Goal: Find contact information: Find contact information

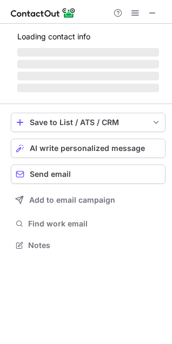
scroll to position [244, 172]
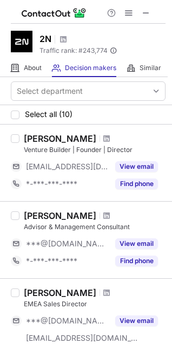
click at [75, 12] on img at bounding box center [54, 12] width 65 height 13
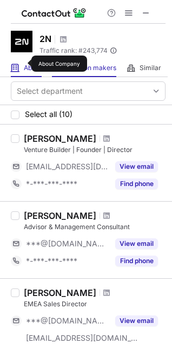
click at [24, 64] on span "About" at bounding box center [33, 68] width 18 height 9
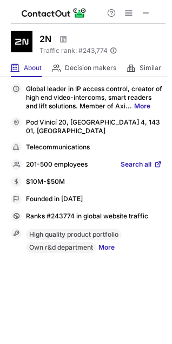
click at [126, 160] on span "Search all" at bounding box center [135, 165] width 31 height 10
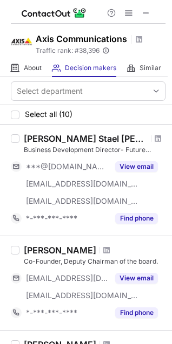
click at [19, 42] on object at bounding box center [22, 42] width 22 height 22
click at [36, 73] on div "About About Company" at bounding box center [26, 68] width 31 height 18
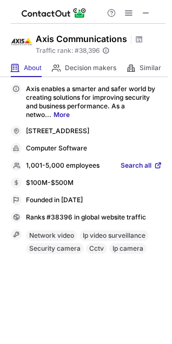
click at [132, 171] on span "Search all" at bounding box center [135, 166] width 31 height 10
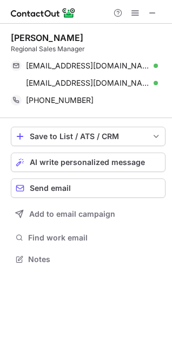
scroll to position [252, 172]
click at [154, 16] on span at bounding box center [152, 13] width 9 height 9
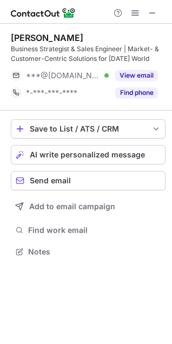
scroll to position [244, 172]
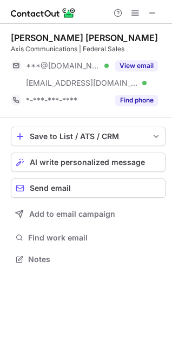
scroll to position [252, 172]
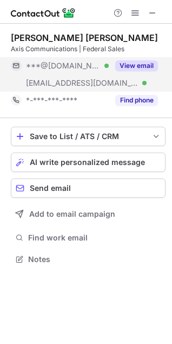
click at [133, 61] on button "View email" at bounding box center [136, 65] width 43 height 11
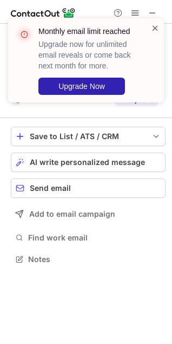
click at [153, 25] on span at bounding box center [155, 28] width 9 height 11
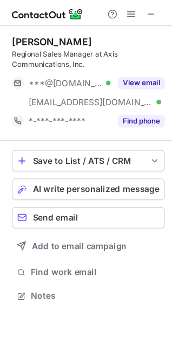
scroll to position [261, 172]
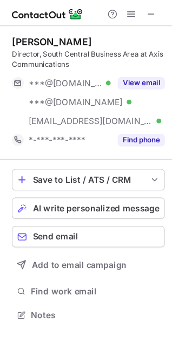
scroll to position [279, 172]
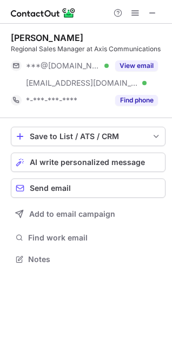
scroll to position [252, 172]
click at [154, 14] on span at bounding box center [152, 13] width 9 height 9
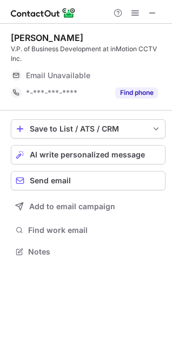
scroll to position [245, 172]
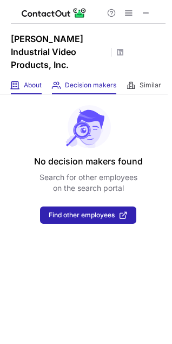
click at [36, 81] on span "About" at bounding box center [33, 85] width 18 height 9
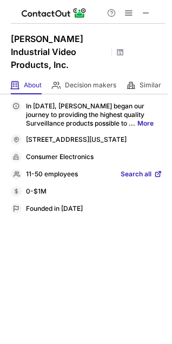
click at [126, 170] on span "Search all" at bounding box center [135, 175] width 31 height 10
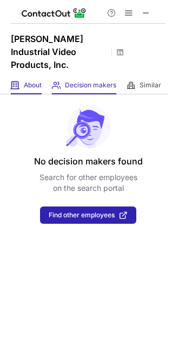
click at [32, 77] on div "About About Company" at bounding box center [26, 86] width 31 height 18
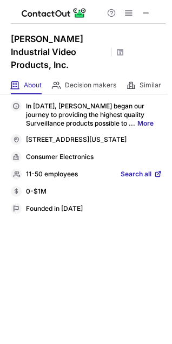
click at [126, 169] on div "11-50 employees Search all" at bounding box center [86, 174] width 151 height 11
click at [141, 170] on span "Search all" at bounding box center [135, 175] width 31 height 10
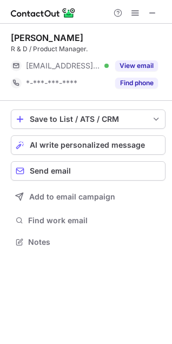
scroll to position [235, 172]
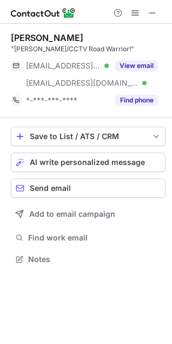
scroll to position [252, 172]
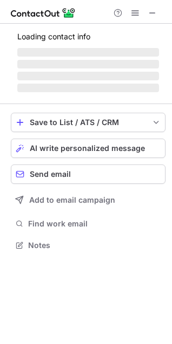
scroll to position [235, 172]
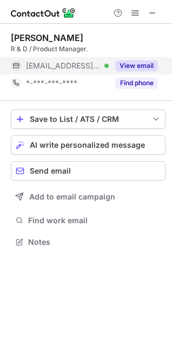
click at [133, 65] on button "View email" at bounding box center [136, 65] width 43 height 11
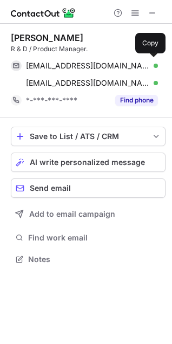
scroll to position [252, 172]
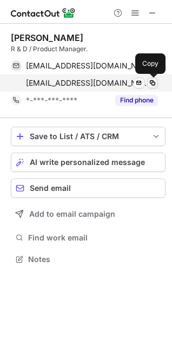
click at [157, 82] on button at bounding box center [152, 83] width 11 height 11
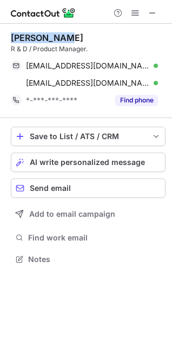
drag, startPoint x: 65, startPoint y: 37, endPoint x: 8, endPoint y: 33, distance: 57.4
click at [8, 33] on div "Brian Meyer R & D / Product Manager. bmeyer@tri-ed.com Verified Send email Copy…" at bounding box center [86, 150] width 172 height 252
copy div "Brian Meyer"
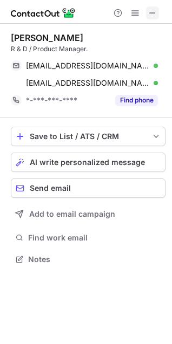
click at [151, 12] on span at bounding box center [152, 13] width 9 height 9
